Goal: Check status: Check status

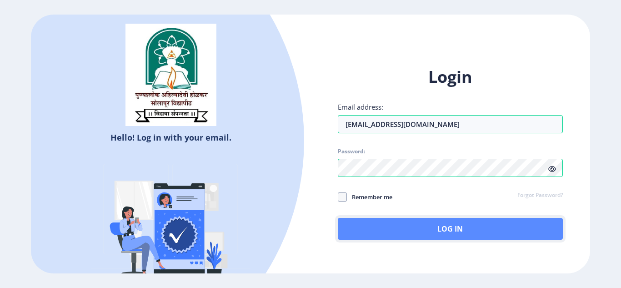
click at [468, 231] on button "Log In" at bounding box center [450, 229] width 225 height 22
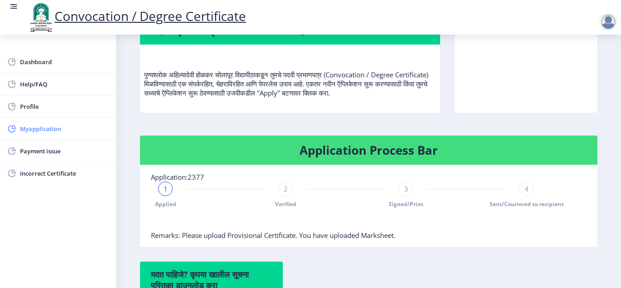
scroll to position [91, 0]
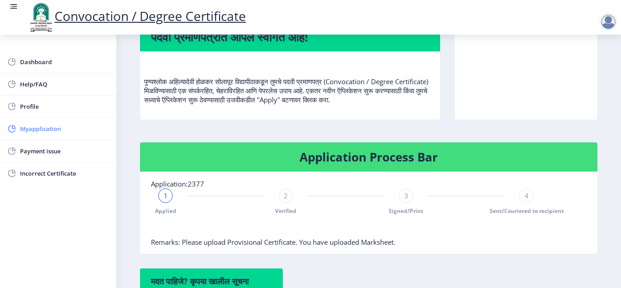
click at [20, 128] on span "Myapplication" at bounding box center [64, 128] width 89 height 11
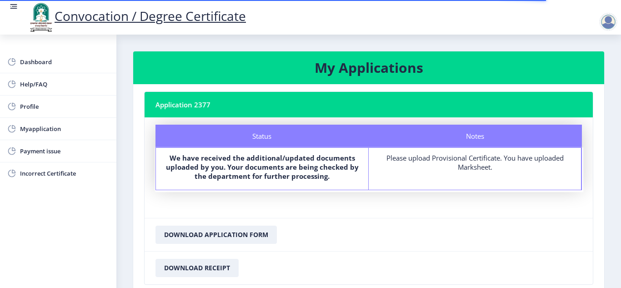
click at [271, 138] on div "Status" at bounding box center [262, 136] width 213 height 23
click at [485, 130] on div "Notes" at bounding box center [475, 136] width 213 height 23
click at [480, 172] on div "Notes Please upload Provisional Certificate. You have uploaded Marksheet." at bounding box center [475, 169] width 213 height 42
click at [471, 166] on div "Please upload Provisional Certificate. You have uploaded Marksheet." at bounding box center [475, 162] width 196 height 18
click at [404, 162] on div "Please upload Provisional Certificate. You have uploaded Marksheet." at bounding box center [475, 162] width 196 height 18
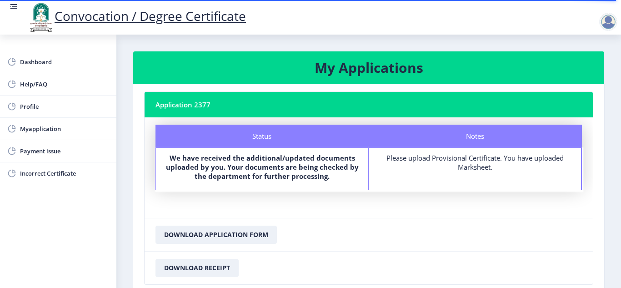
click at [434, 222] on nb-card-footer "Download Application Form" at bounding box center [369, 234] width 449 height 33
click at [608, 4] on div at bounding box center [611, 17] width 40 height 31
click at [607, 17] on div at bounding box center [609, 22] width 18 height 18
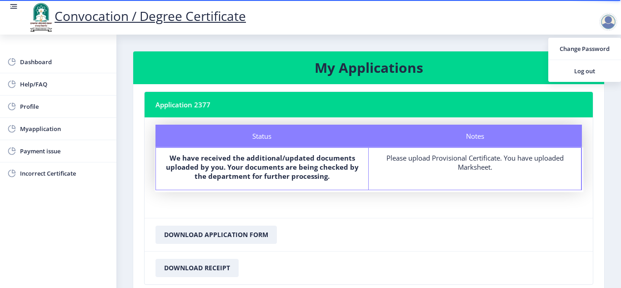
click at [518, 191] on nb-card-body "Status Notes Status We have received the additional/updated documents uploaded …" at bounding box center [369, 167] width 449 height 101
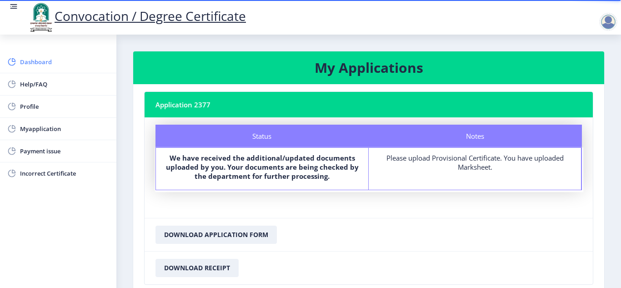
click at [35, 64] on span "Dashboard" at bounding box center [64, 61] width 89 height 11
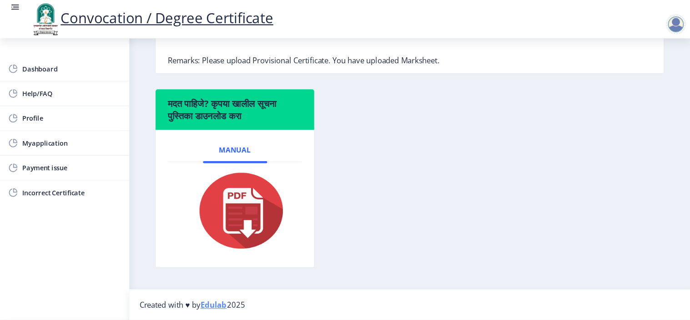
scroll to position [142, 0]
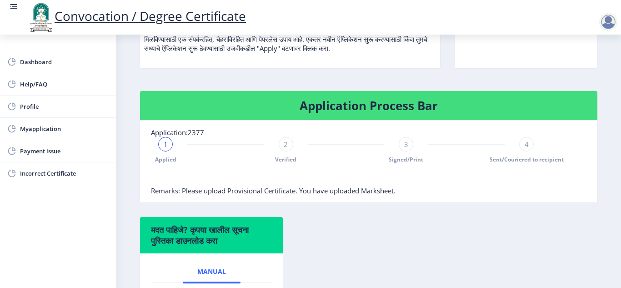
click at [162, 158] on span "Applied" at bounding box center [165, 160] width 21 height 8
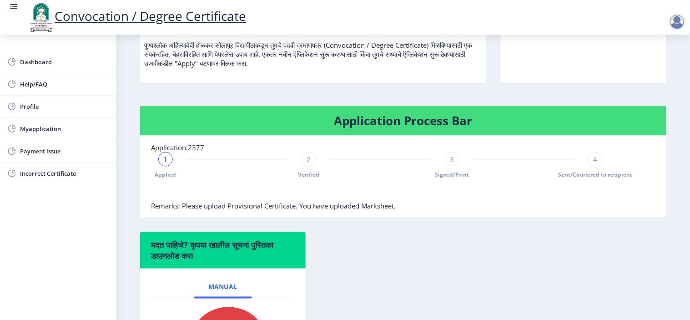
scroll to position [96, 0]
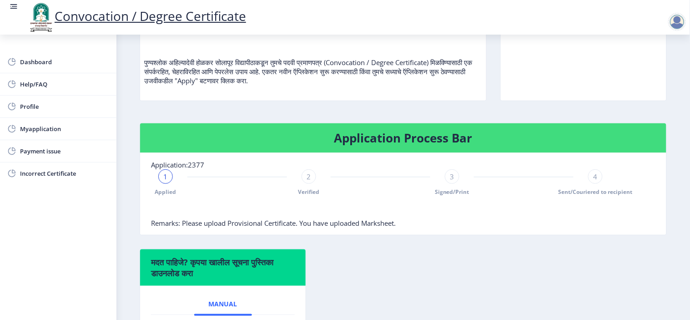
click at [166, 181] on span "1" at bounding box center [166, 176] width 4 height 9
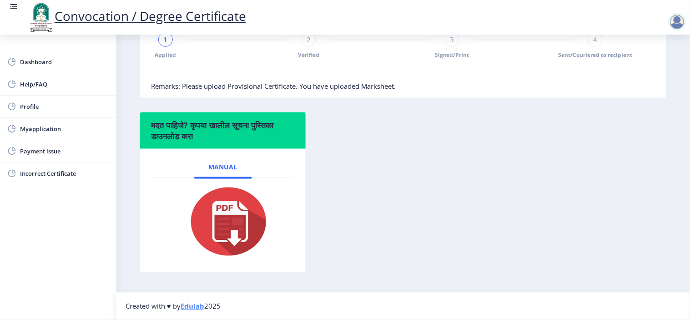
scroll to position [197, 0]
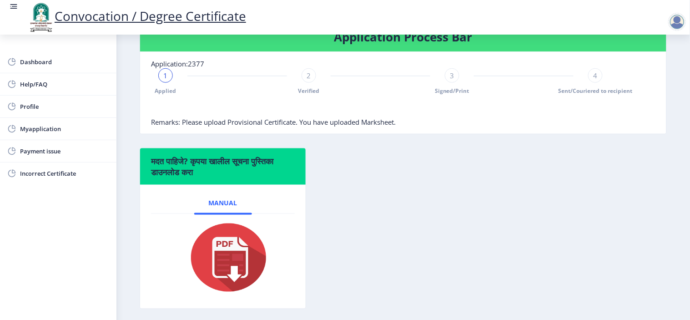
click at [303, 83] on div "2" at bounding box center [309, 75] width 15 height 15
click at [308, 95] on span "Verified" at bounding box center [308, 91] width 21 height 8
click at [310, 126] on span "Remarks: Please upload Provisional Certificate. You have uploaded Marksheet." at bounding box center [273, 121] width 245 height 9
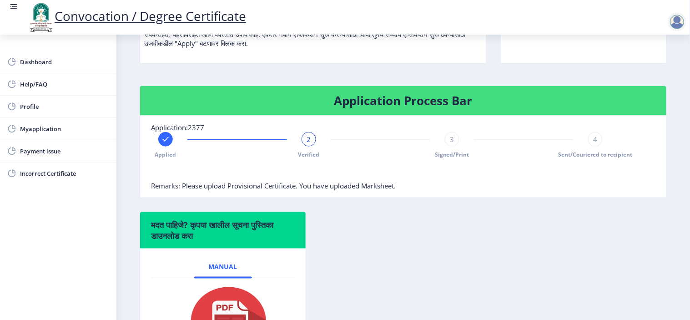
scroll to position [152, 0]
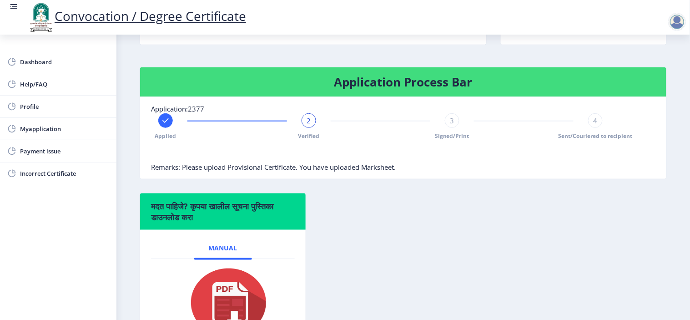
click at [306, 128] on div "2" at bounding box center [309, 120] width 15 height 15
click at [451, 125] on span "3" at bounding box center [452, 120] width 4 height 9
click at [452, 125] on span "3" at bounding box center [452, 120] width 4 height 9
click at [452, 140] on span "Signed/Print" at bounding box center [452, 136] width 35 height 8
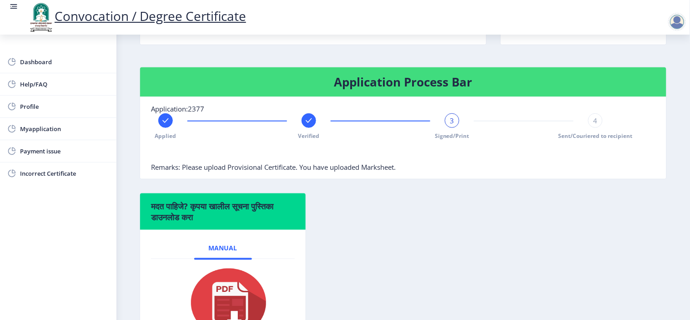
click at [346, 172] on span "Remarks: Please upload Provisional Certificate. You have uploaded Marksheet." at bounding box center [273, 166] width 245 height 9
drag, startPoint x: 307, startPoint y: 182, endPoint x: 452, endPoint y: 202, distance: 146.8
click at [452, 193] on div "Application Process Bar Application:2377 Applied Verified 3 Signed/Print 4 Sent…" at bounding box center [403, 130] width 541 height 126
click at [443, 193] on div "Application Process Bar Application:2377 Applied Verified 3 Signed/Print 4 Sent…" at bounding box center [403, 130] width 541 height 126
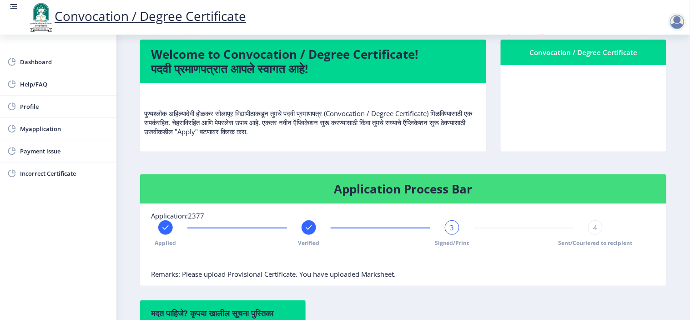
scroll to position [96, 0]
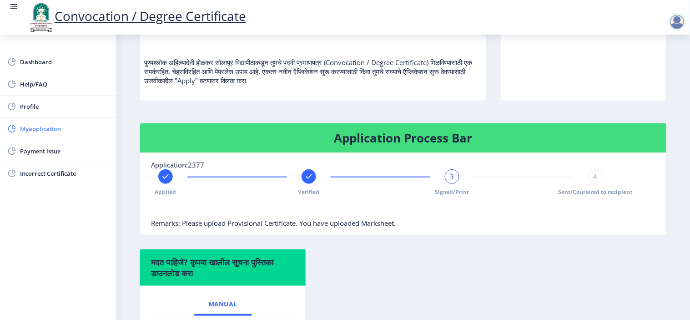
click at [30, 129] on span "Myapplication" at bounding box center [64, 128] width 89 height 11
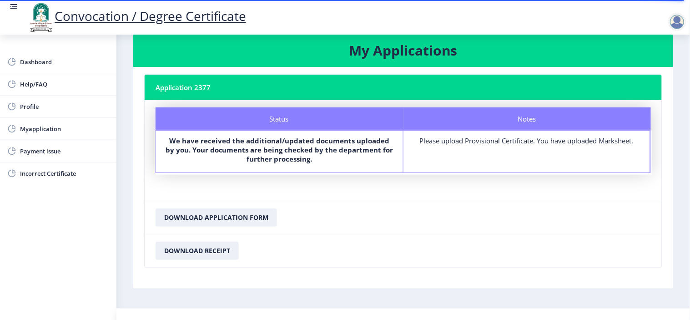
scroll to position [34, 0]
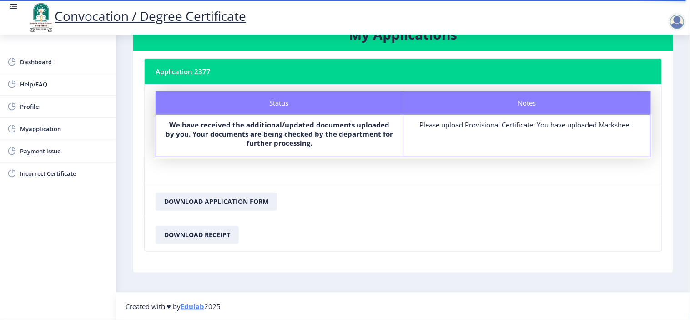
click at [528, 144] on div "Notes Please upload Provisional Certificate. You have uploaded Marksheet." at bounding box center [528, 136] width 248 height 42
click at [529, 148] on div "Notes Please upload Provisional Certificate. You have uploaded Marksheet." at bounding box center [528, 136] width 248 height 42
click at [529, 150] on div "Notes Please upload Provisional Certificate. You have uploaded Marksheet." at bounding box center [528, 136] width 248 height 42
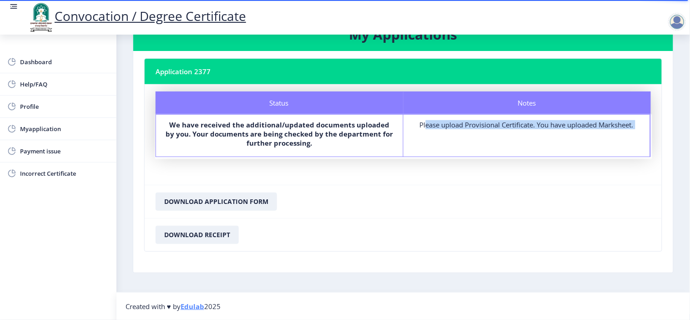
click at [528, 151] on div "Notes Please upload Provisional Certificate. You have uploaded Marksheet." at bounding box center [528, 136] width 248 height 42
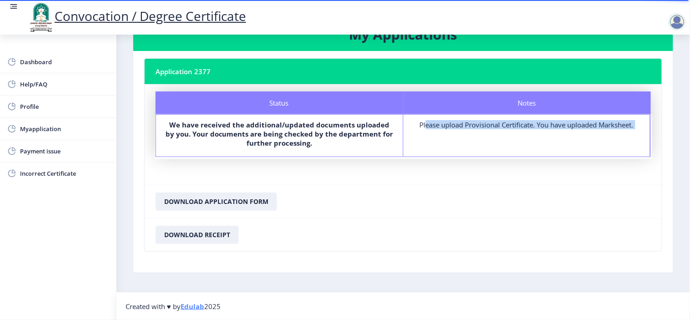
click at [528, 151] on div "Notes Please upload Provisional Certificate. You have uploaded Marksheet." at bounding box center [528, 136] width 248 height 42
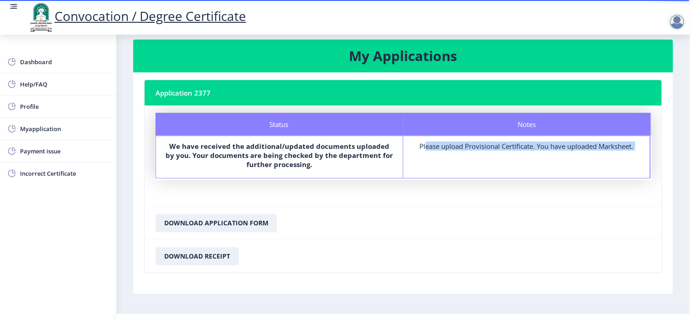
scroll to position [0, 0]
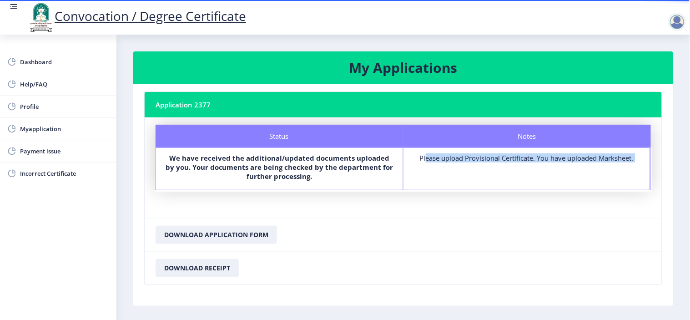
click at [525, 152] on div "Notes Please upload Provisional Certificate. You have uploaded Marksheet." at bounding box center [528, 169] width 248 height 42
click at [509, 203] on nb-card-body "Status Notes Status We have received the additional/updated documents uploaded …" at bounding box center [403, 167] width 517 height 101
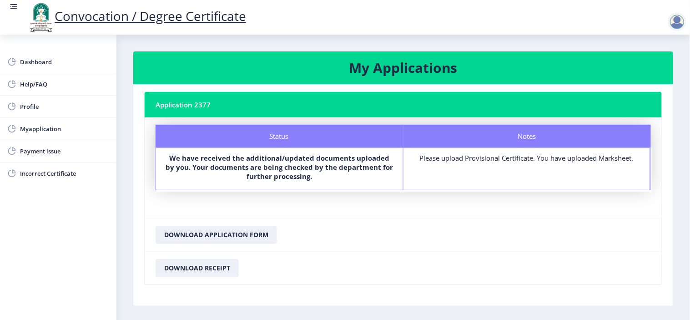
click at [280, 146] on div "Status" at bounding box center [280, 136] width 248 height 23
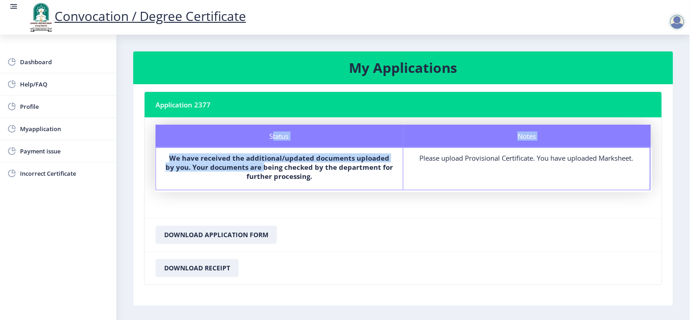
drag, startPoint x: 271, startPoint y: 133, endPoint x: 258, endPoint y: 181, distance: 49.1
click at [258, 181] on div "Status Notes Status We have received the additional/updated documents uploaded …" at bounding box center [403, 158] width 495 height 66
click at [258, 177] on b "We have received the additional/updated documents uploaded by you. Your documen…" at bounding box center [280, 166] width 228 height 27
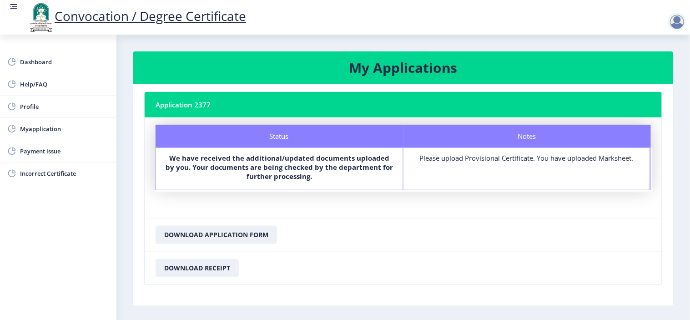
click at [287, 173] on b "We have received the additional/updated documents uploaded by you. Your documen…" at bounding box center [280, 166] width 228 height 27
click at [466, 140] on div "Notes" at bounding box center [528, 136] width 248 height 23
click at [469, 171] on div "Notes Please upload Provisional Certificate. You have uploaded Marksheet." at bounding box center [528, 169] width 248 height 42
drag, startPoint x: 475, startPoint y: 176, endPoint x: 509, endPoint y: 178, distance: 33.7
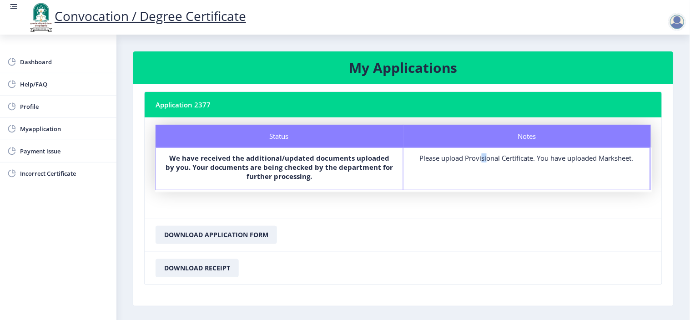
click at [485, 178] on div "Notes Please upload Provisional Certificate. You have uploaded Marksheet." at bounding box center [528, 169] width 248 height 42
click at [518, 181] on div "Notes Please upload Provisional Certificate. You have uploaded Marksheet." at bounding box center [528, 169] width 248 height 42
click at [525, 181] on div "Notes Please upload Provisional Certificate. You have uploaded Marksheet." at bounding box center [528, 169] width 248 height 42
click at [621, 156] on div "Please upload Provisional Certificate. You have uploaded Marksheet." at bounding box center [527, 157] width 231 height 9
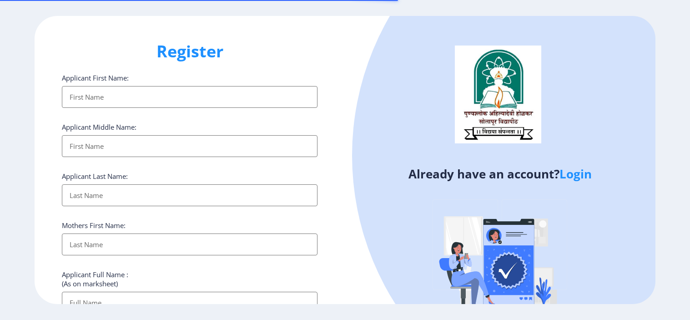
select select
click at [583, 174] on link "Login" at bounding box center [576, 174] width 32 height 16
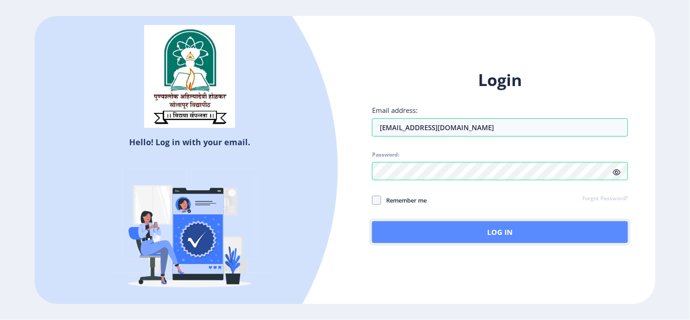
click at [440, 224] on button "Log In" at bounding box center [500, 232] width 256 height 22
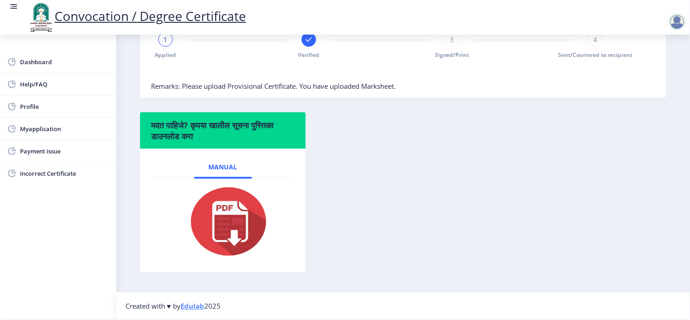
scroll to position [247, 0]
click at [299, 88] on span "Remarks: Please upload Provisional Certificate. You have uploaded Marksheet." at bounding box center [273, 85] width 245 height 9
click at [165, 39] on span "1" at bounding box center [166, 39] width 4 height 9
click at [47, 128] on span "Myapplication" at bounding box center [64, 128] width 89 height 11
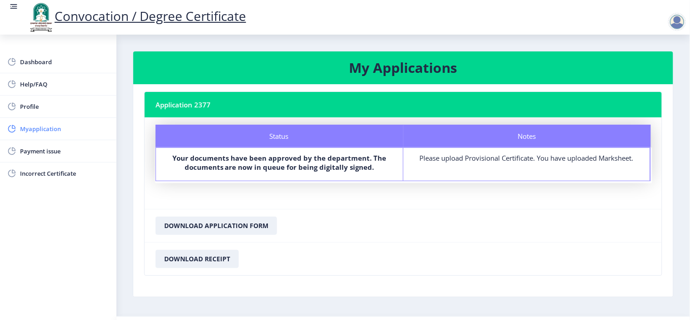
click at [44, 134] on span "Myapplication" at bounding box center [64, 128] width 89 height 11
click at [45, 133] on span "Myapplication" at bounding box center [64, 128] width 89 height 11
click at [37, 124] on span "Myapplication" at bounding box center [64, 128] width 89 height 11
click at [41, 149] on span "Payment issue" at bounding box center [64, 151] width 89 height 11
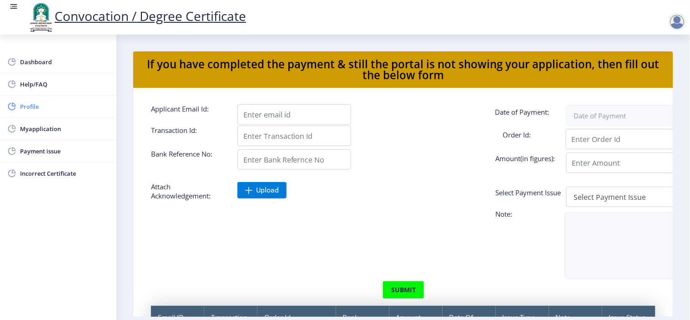
click at [23, 106] on span "Profile" at bounding box center [64, 106] width 89 height 11
select select
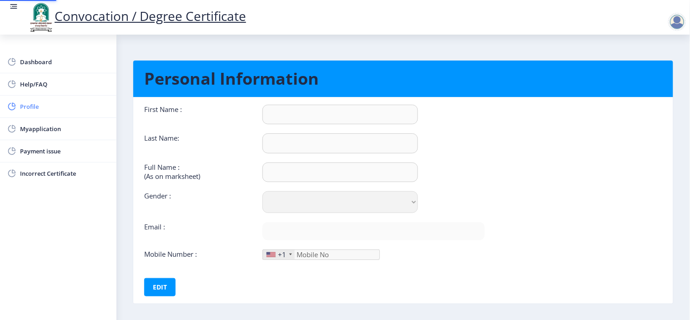
type input "ANIL"
type input "FARADE"
type input "FARADE ANIL VAMAN"
select select "Male"
type input "[EMAIL_ADDRESS][DOMAIN_NAME]"
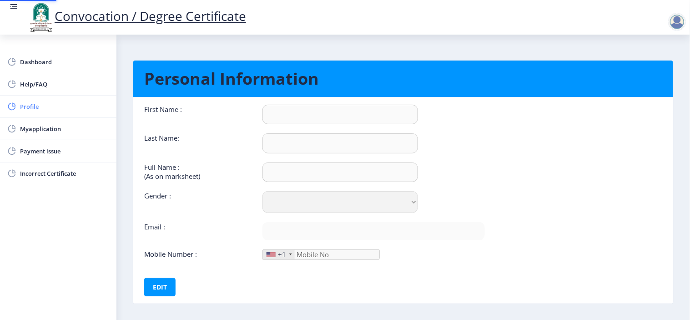
type input "9922601092"
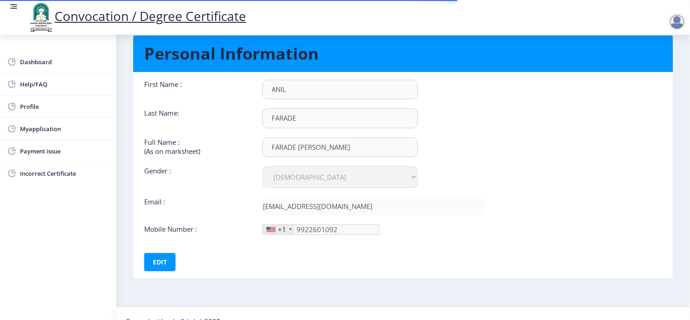
scroll to position [39, 0]
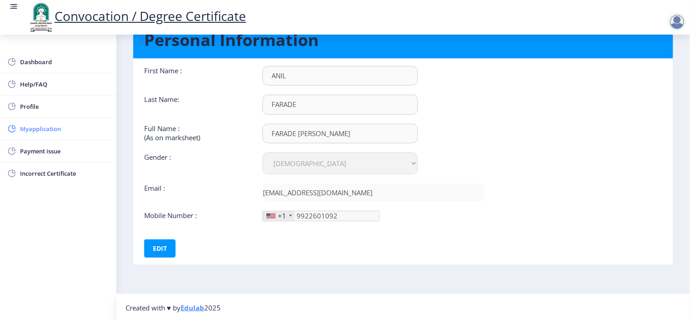
click at [40, 125] on span "Myapplication" at bounding box center [64, 128] width 89 height 11
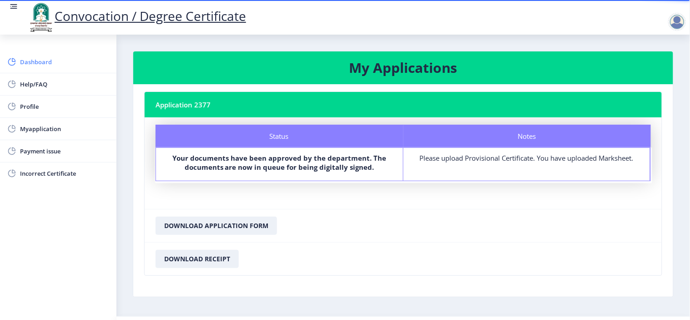
click at [28, 61] on span "Dashboard" at bounding box center [64, 61] width 89 height 11
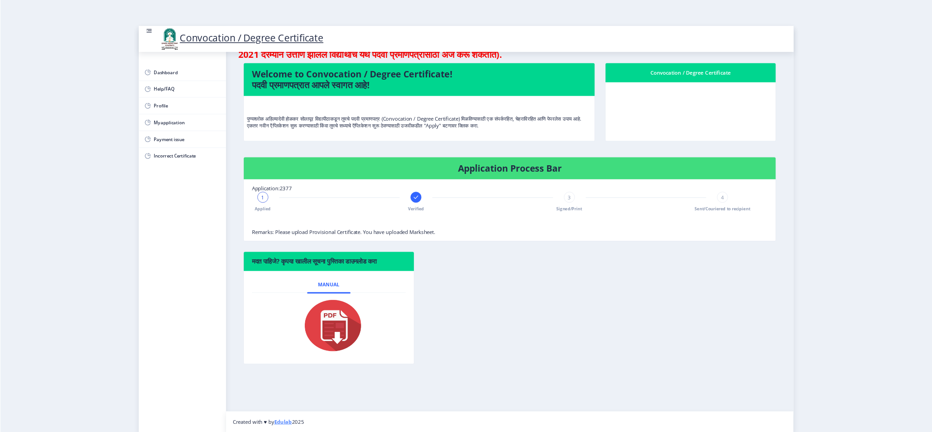
scroll to position [35, 0]
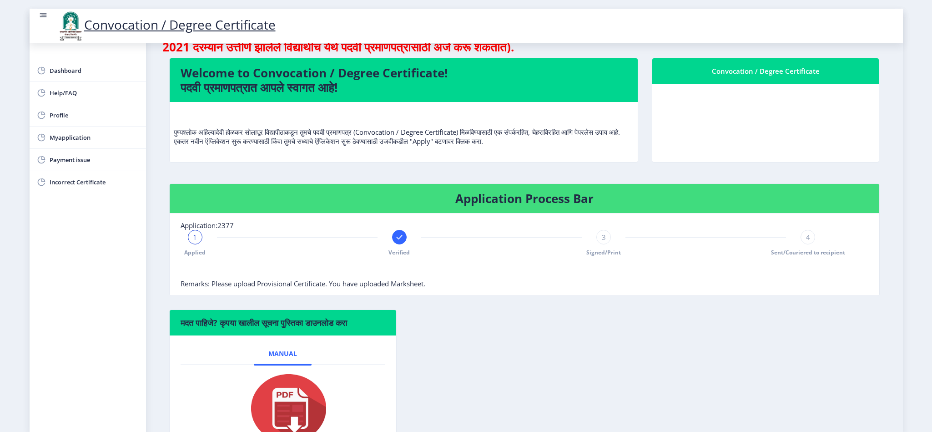
click at [193, 240] on span "1" at bounding box center [195, 236] width 4 height 9
click at [196, 254] on span "Applied" at bounding box center [194, 252] width 21 height 8
click at [397, 246] on div "Verified" at bounding box center [399, 243] width 15 height 26
click at [397, 246] on div "2 Verified" at bounding box center [399, 243] width 15 height 26
click at [391, 260] on nb-stepper "Applied 2 Verified 3 Signed/Print 4 Sent/Couriered to recipient" at bounding box center [502, 254] width 642 height 49
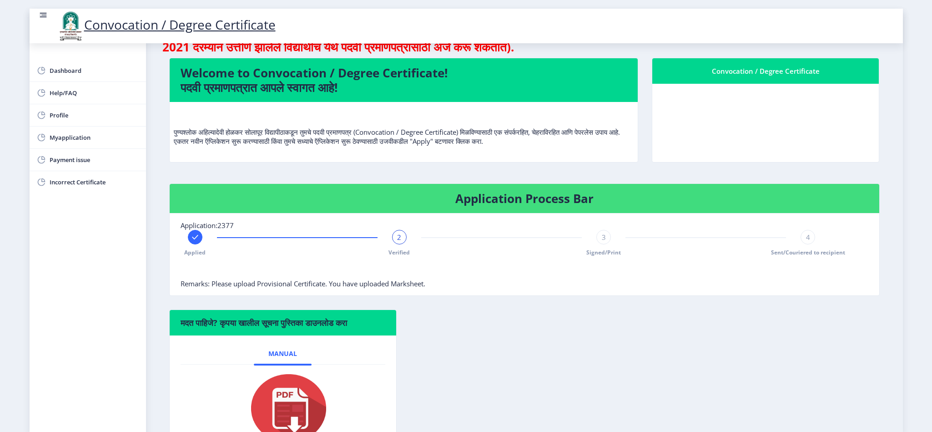
click at [393, 254] on span "Verified" at bounding box center [399, 252] width 21 height 8
click at [499, 276] on div at bounding box center [502, 270] width 642 height 18
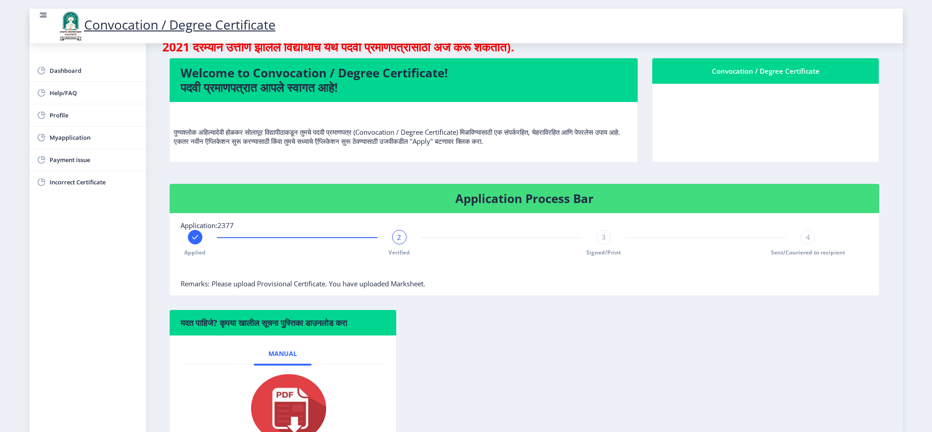
click at [385, 281] on span "Remarks: Please upload Provisional Certificate. You have uploaded Marksheet." at bounding box center [303, 283] width 245 height 9
click at [475, 319] on div "मदत पाहिजे? कृपया खालील सूचना पुस्तिका डाउनलोड करा Manual" at bounding box center [524, 391] width 724 height 164
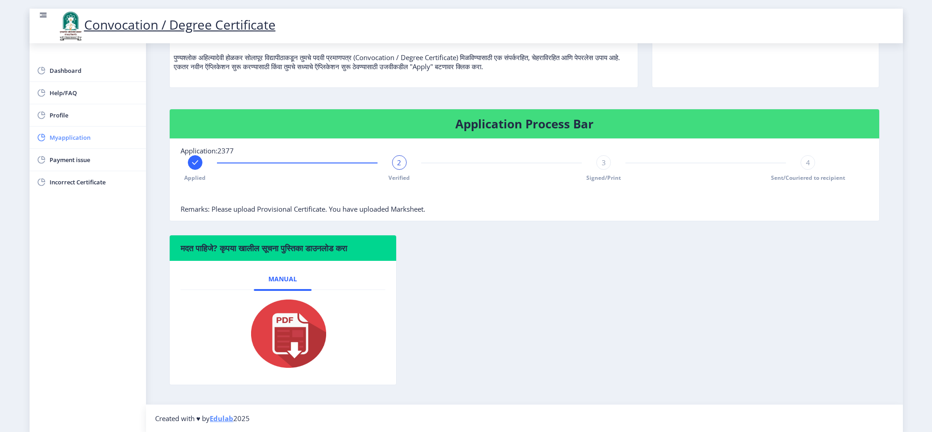
click at [77, 137] on span "Myapplication" at bounding box center [94, 137] width 89 height 11
